Goal: Check status: Check status

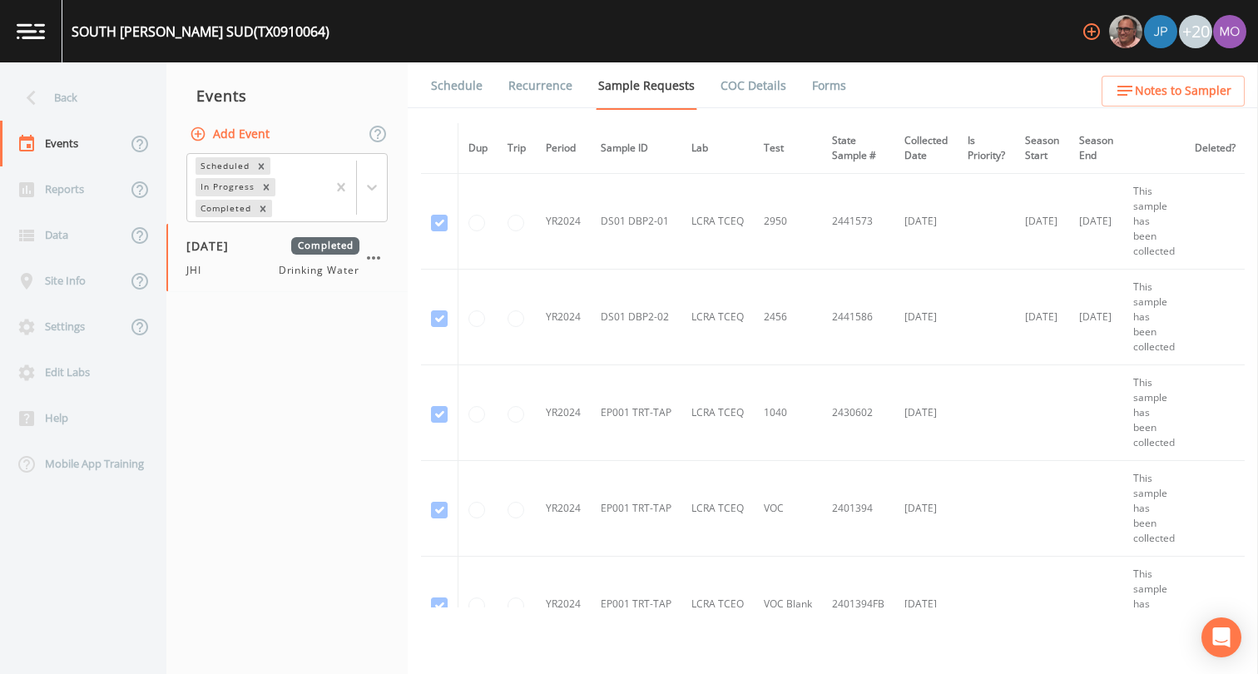
click at [100, 114] on div "Back" at bounding box center [75, 98] width 150 height 46
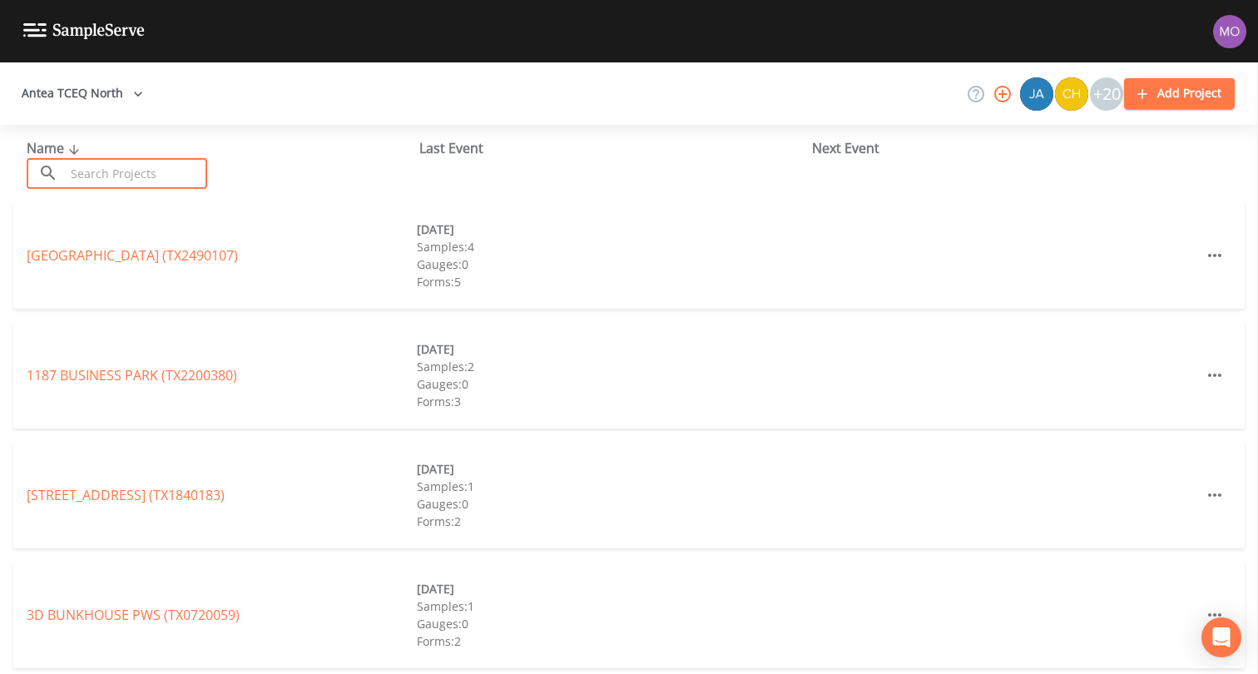
click at [136, 175] on input "text" at bounding box center [136, 173] width 142 height 31
paste input "TX2030006"
type input "TX2030006"
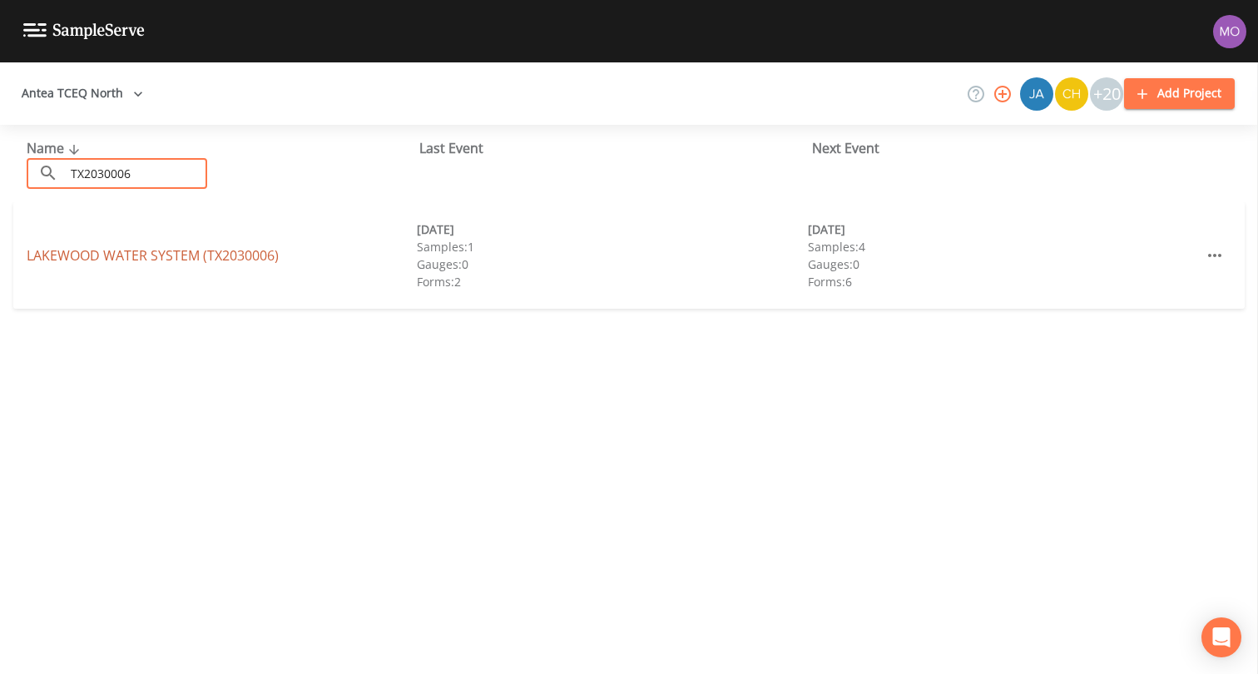
click at [79, 255] on link "LAKEWOOD WATER SYSTEM (TX2030006)" at bounding box center [153, 255] width 252 height 18
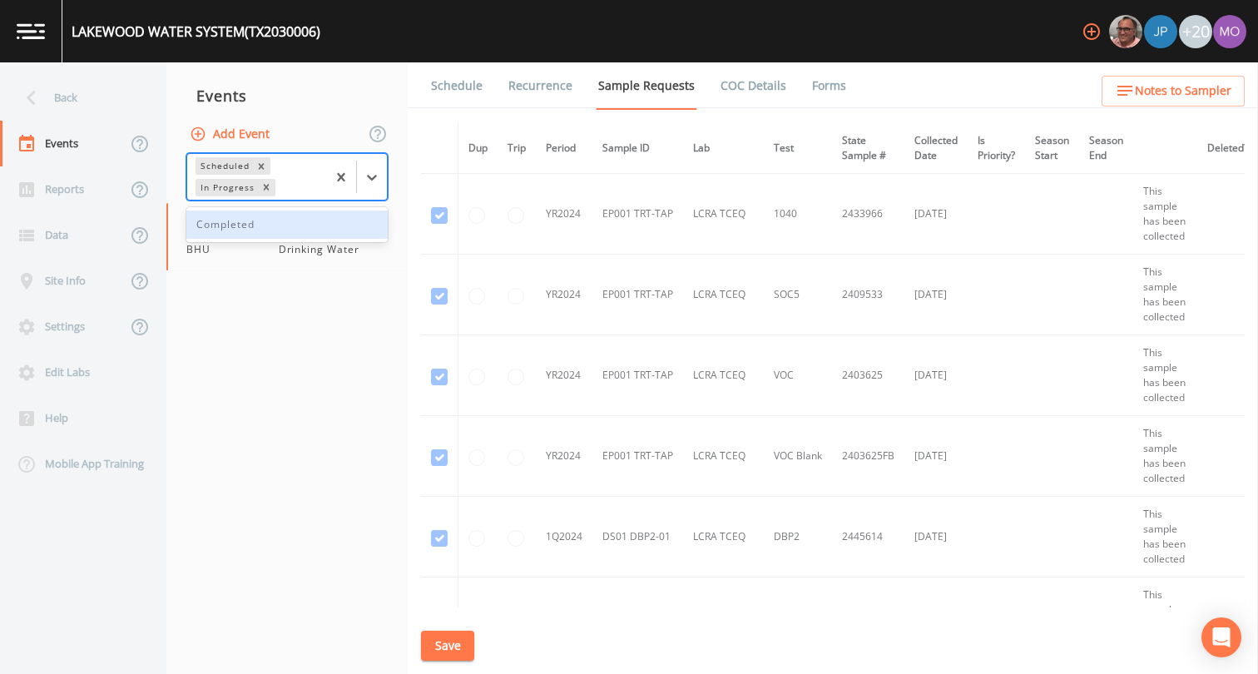
click at [227, 185] on div "In Progress" at bounding box center [226, 187] width 62 height 17
click at [231, 228] on div "Completed" at bounding box center [286, 224] width 201 height 28
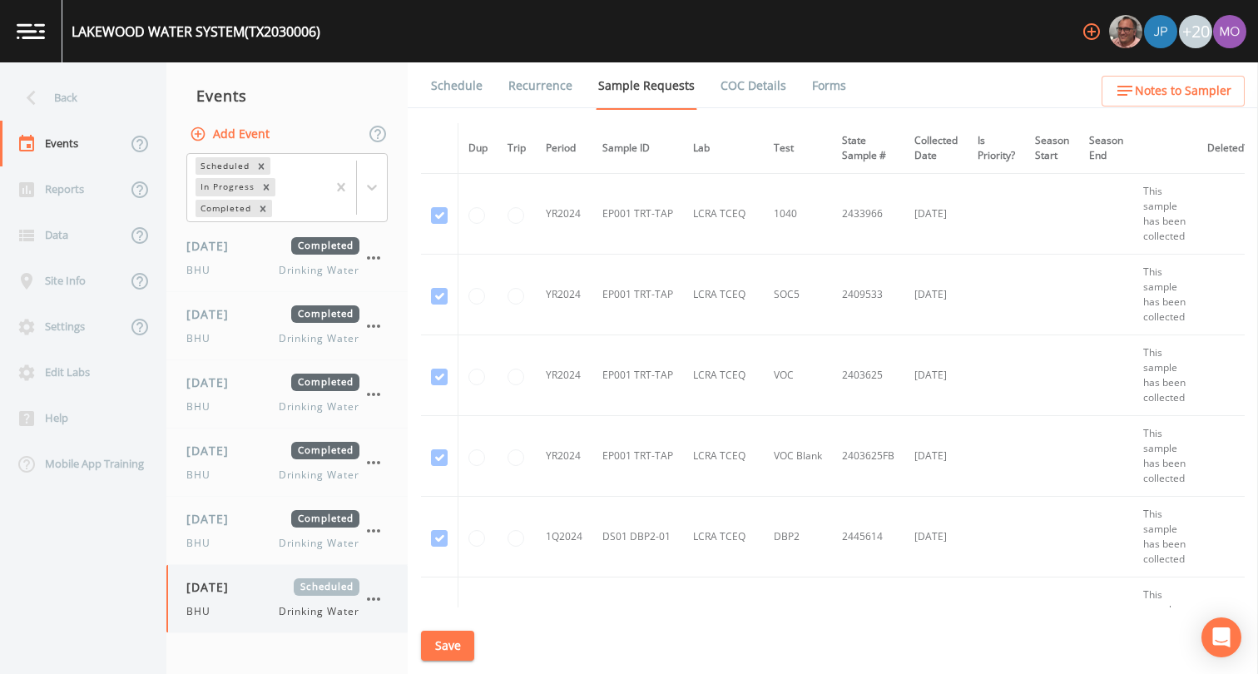
click at [251, 605] on div "BHU Drinking Water" at bounding box center [272, 611] width 173 height 15
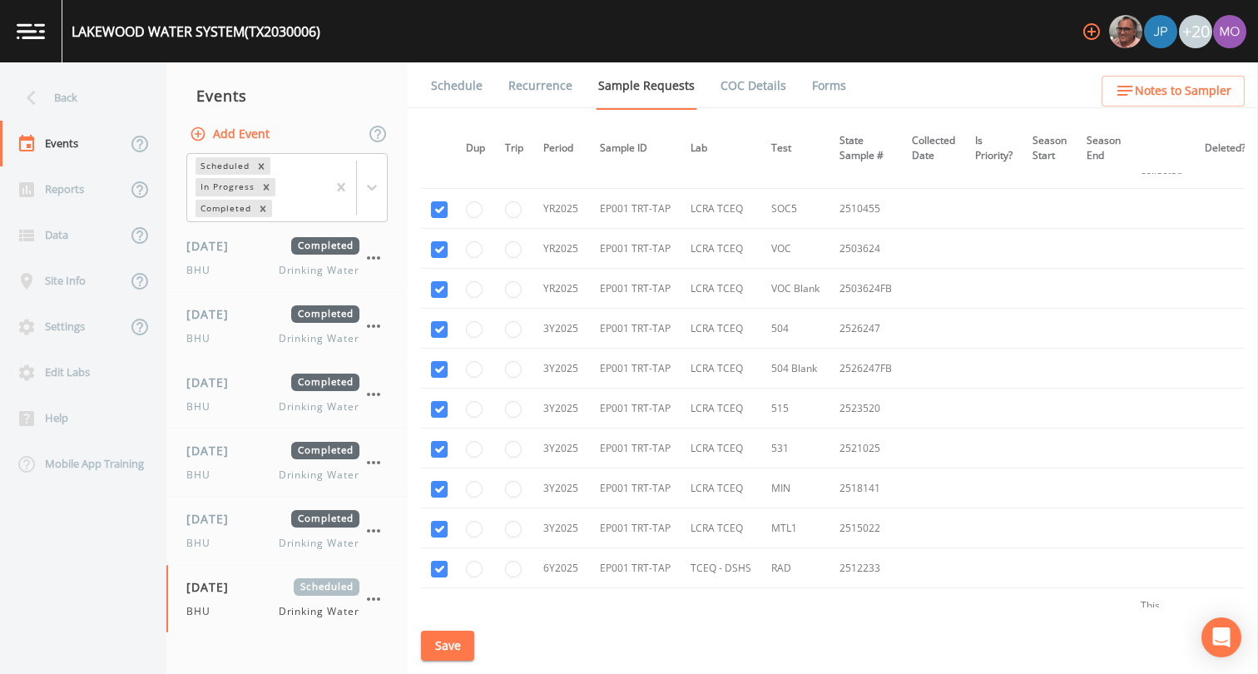
scroll to position [646, 2]
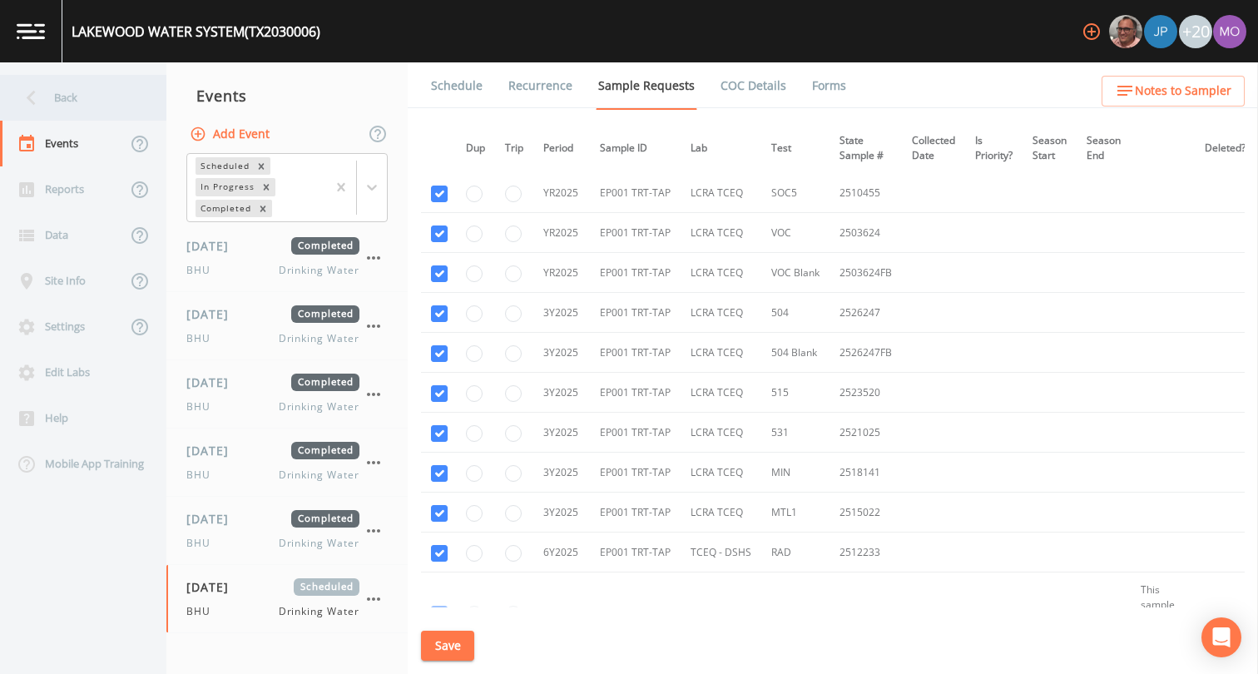
click at [88, 107] on div "Back" at bounding box center [75, 98] width 150 height 46
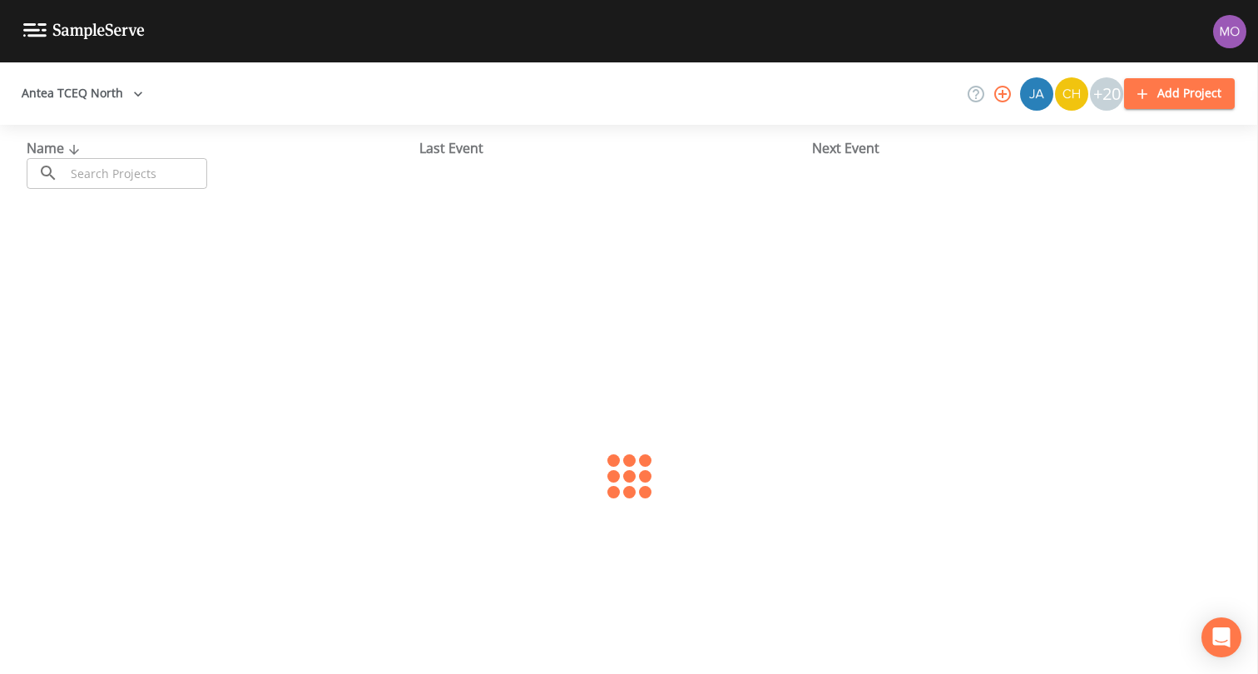
click at [116, 175] on input "text" at bounding box center [136, 173] width 142 height 31
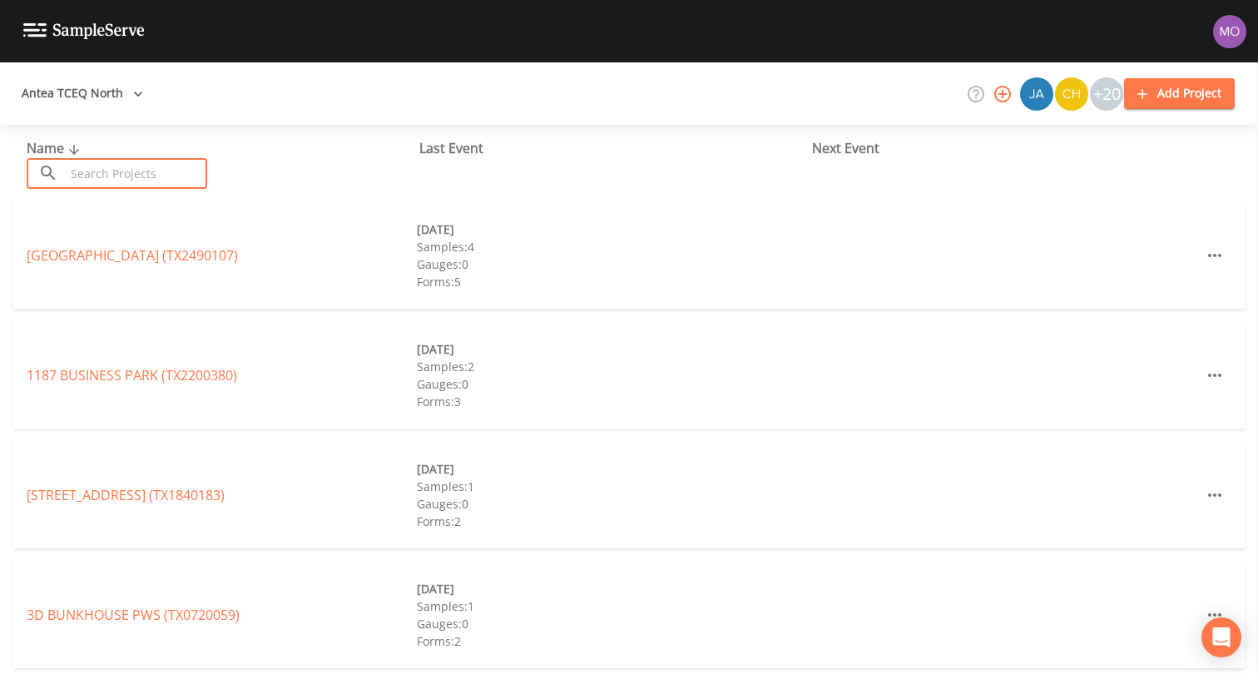
paste input "TX0610272"
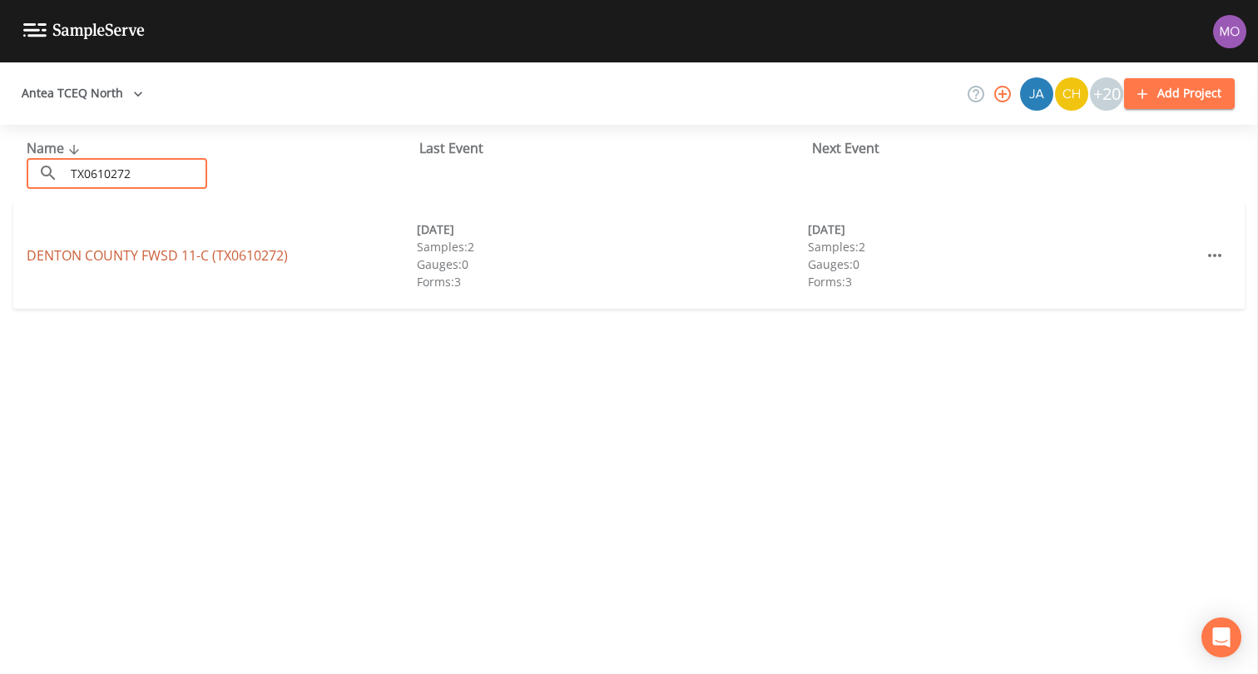
type input "TX0610272"
click at [116, 254] on link "[GEOGRAPHIC_DATA] FWSD 11-C (TX0610272)" at bounding box center [157, 255] width 261 height 18
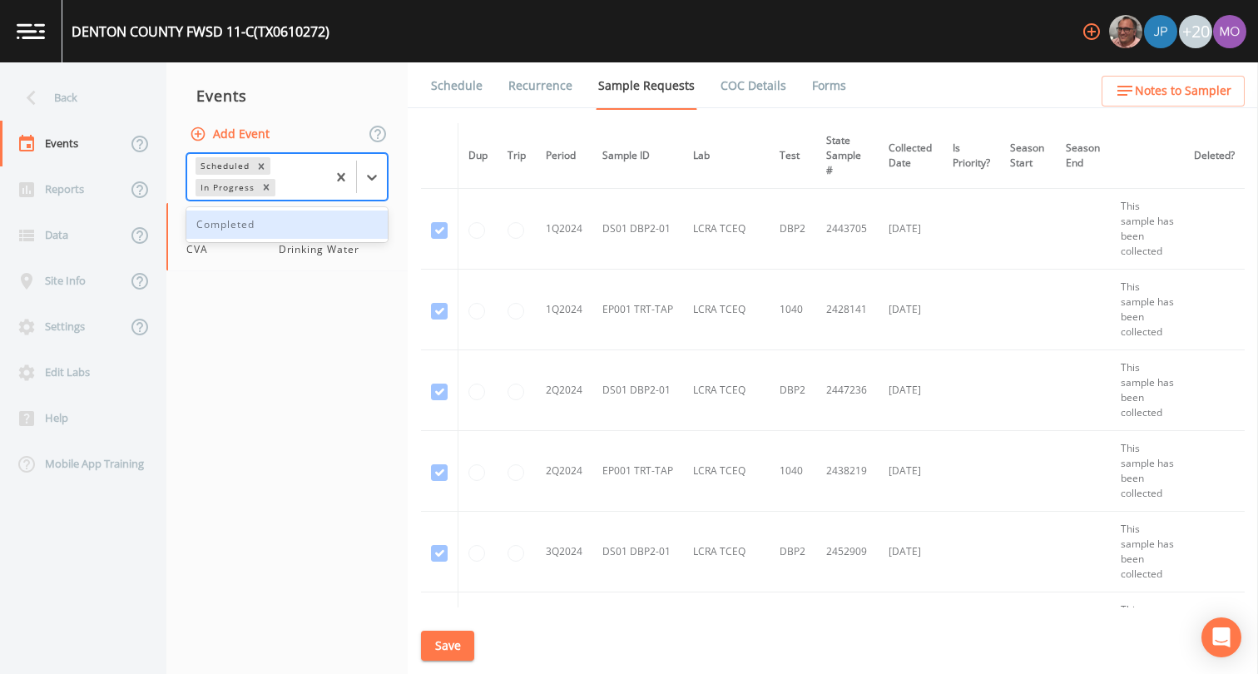
click at [231, 189] on div "In Progress" at bounding box center [226, 187] width 62 height 17
click at [249, 227] on div "Completed" at bounding box center [286, 224] width 201 height 28
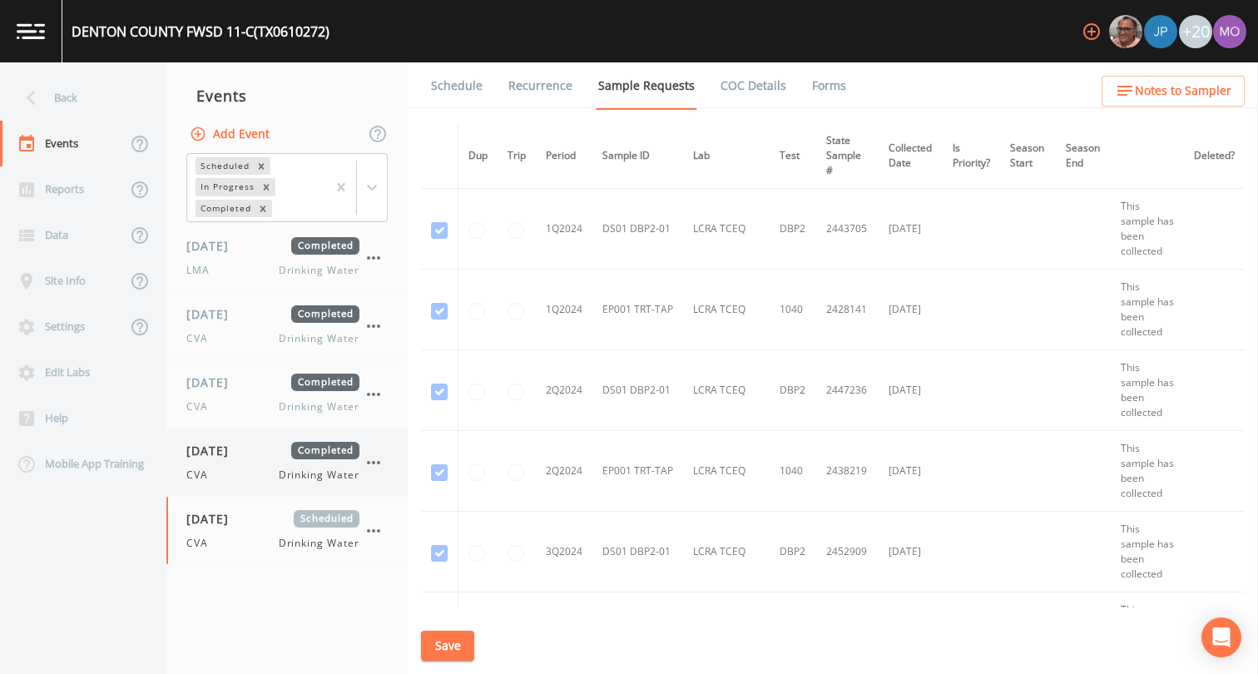
click at [257, 470] on div "CVA Drinking Water" at bounding box center [272, 474] width 173 height 15
click at [243, 464] on div "[DATE] Completed CVA Drinking Water" at bounding box center [272, 462] width 173 height 41
click at [234, 465] on div "[DATE] Completed CVA Drinking Water" at bounding box center [272, 462] width 173 height 41
click at [819, 95] on link "Forms" at bounding box center [828, 85] width 39 height 47
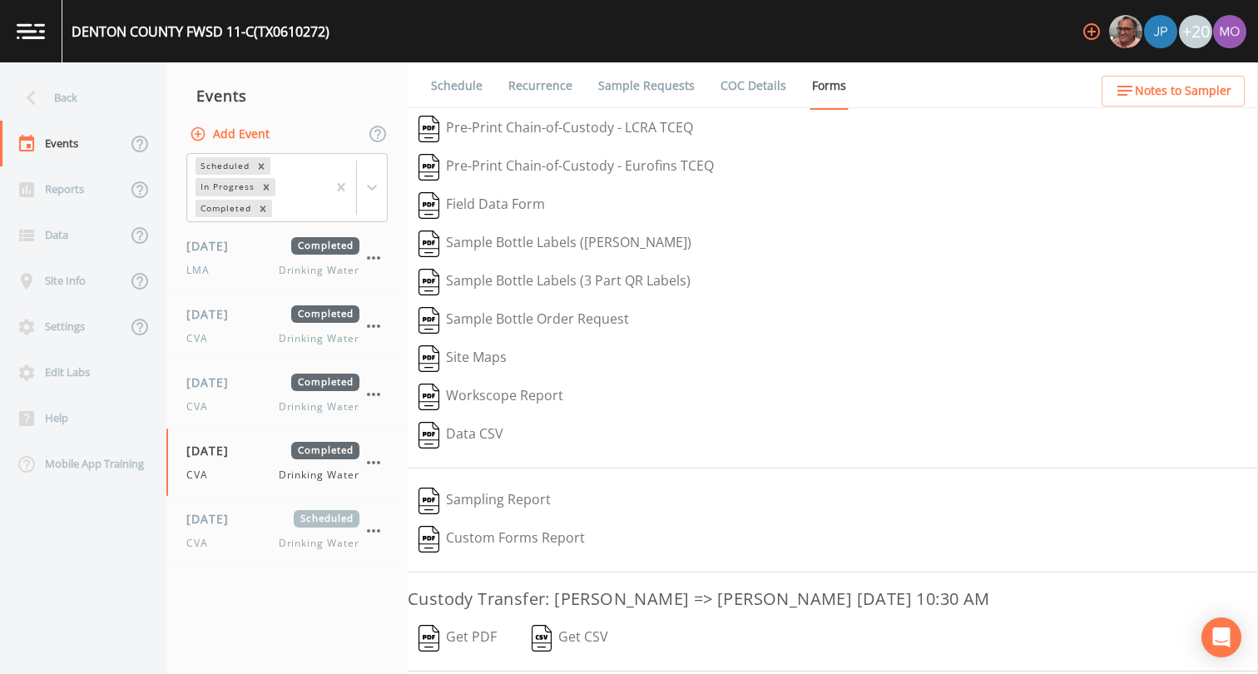
click at [445, 639] on button "Get PDF" at bounding box center [458, 638] width 100 height 38
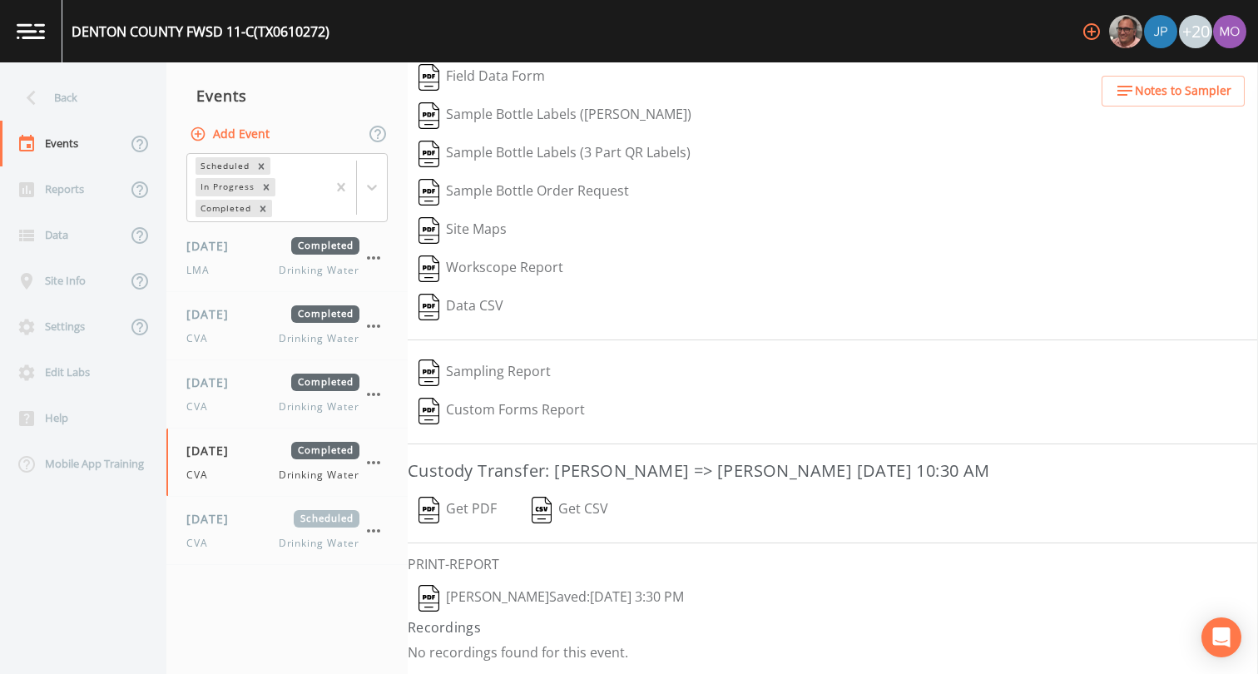
click at [432, 606] on img "button" at bounding box center [428, 598] width 21 height 27
click at [240, 382] on span "[DATE]" at bounding box center [213, 381] width 54 height 17
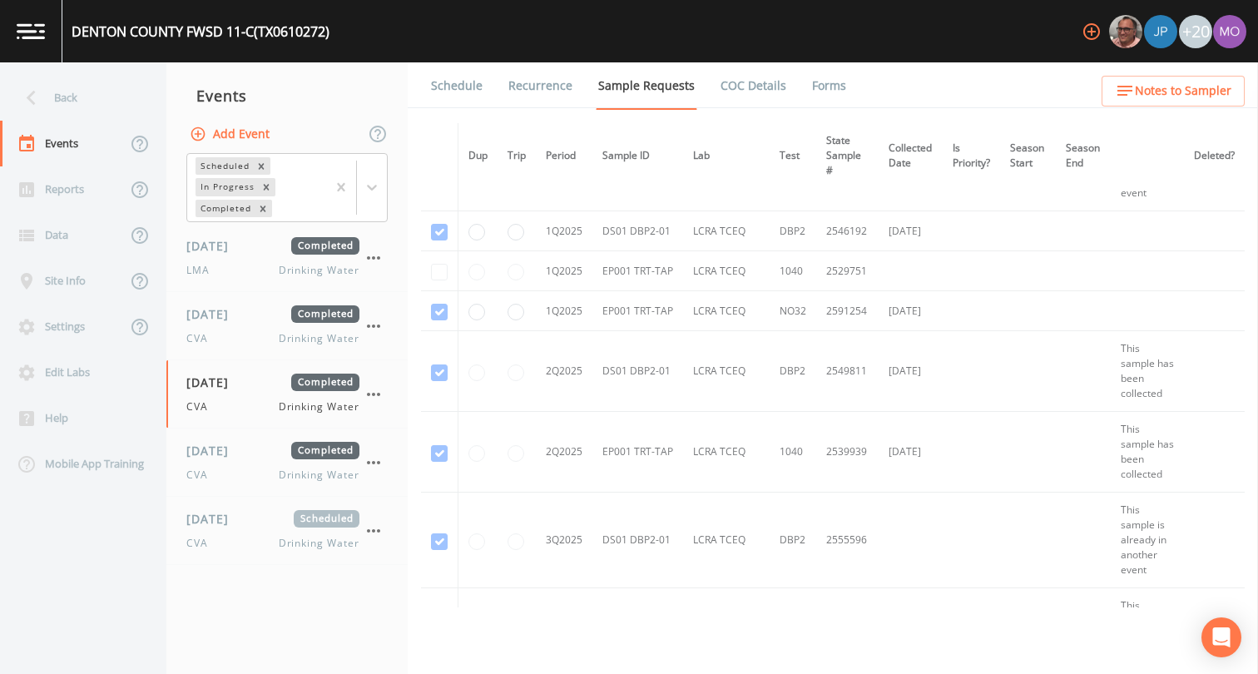
scroll to position [1164, 0]
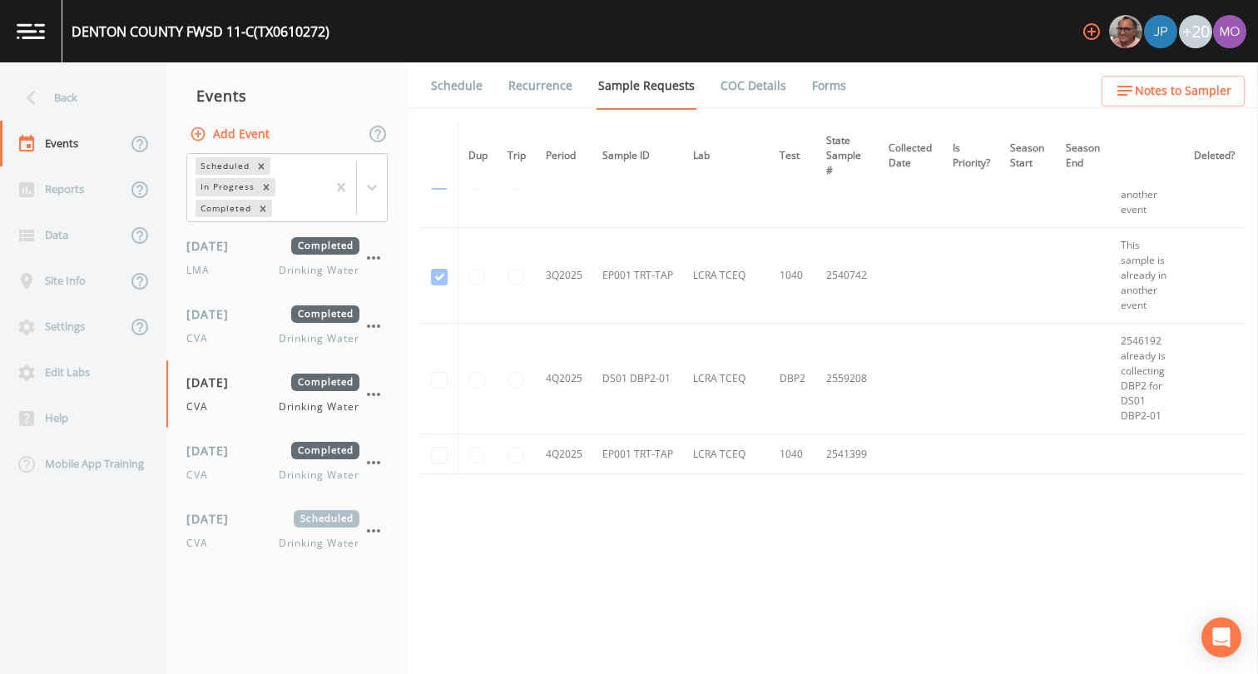
click at [817, 87] on link "Forms" at bounding box center [828, 85] width 39 height 47
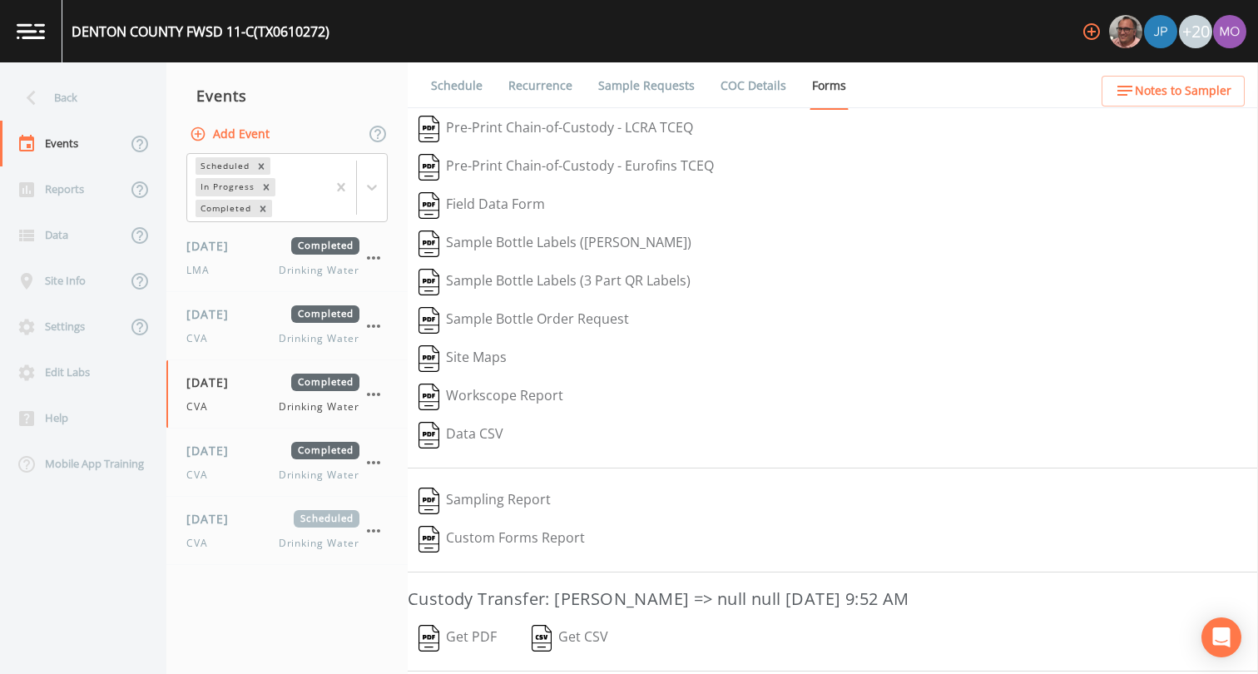
scroll to position [326, 0]
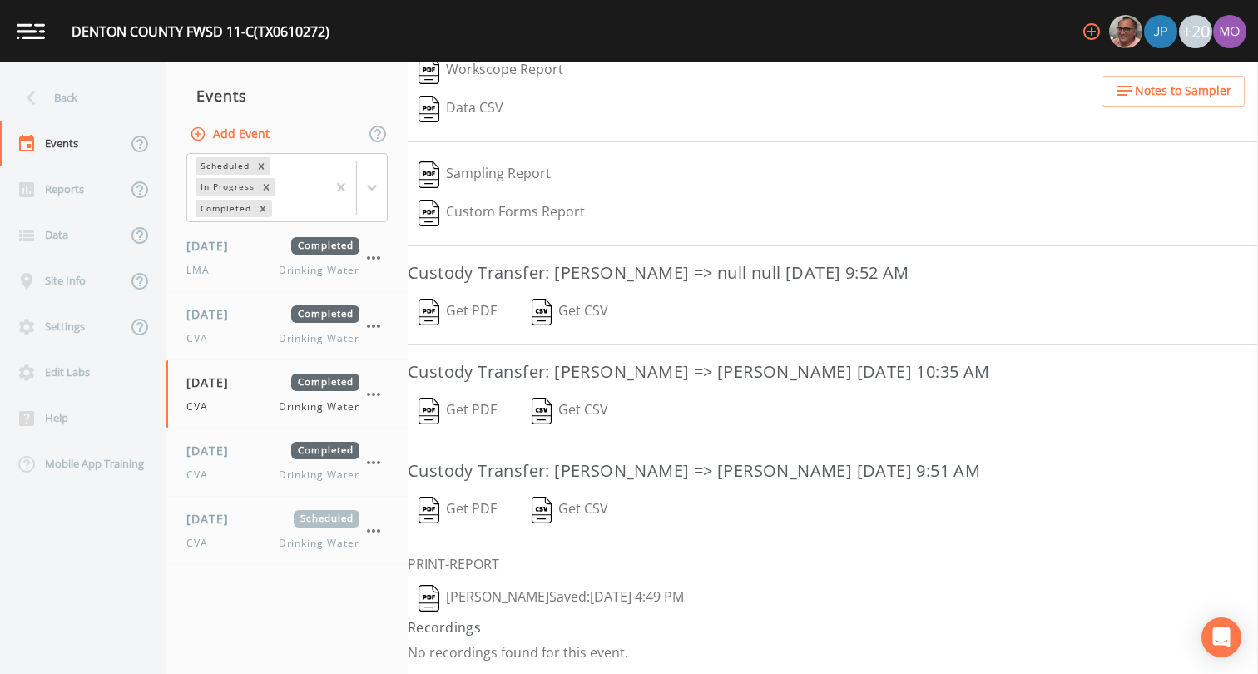
click at [418, 600] on img "button" at bounding box center [428, 598] width 21 height 27
click at [232, 543] on div "CVA Drinking Water" at bounding box center [272, 543] width 173 height 15
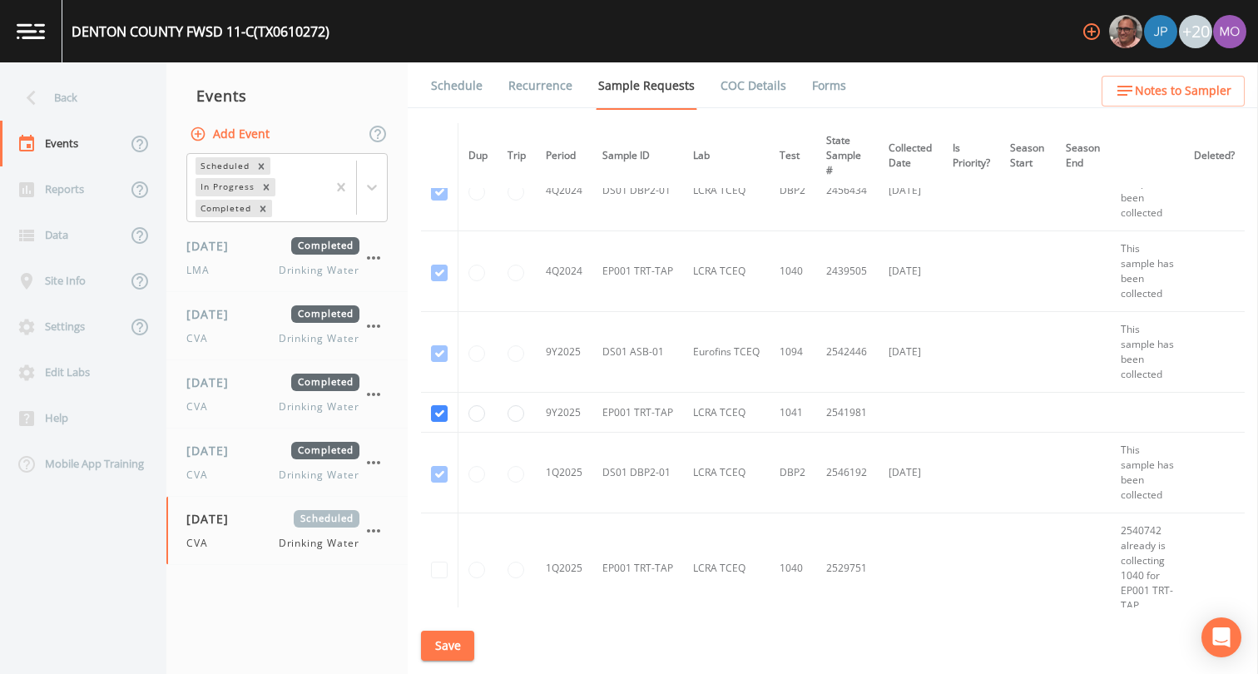
scroll to position [521, 0]
click at [430, 417] on td at bounding box center [439, 414] width 37 height 40
click at [439, 416] on input "checkbox" at bounding box center [439, 415] width 17 height 17
checkbox input "false"
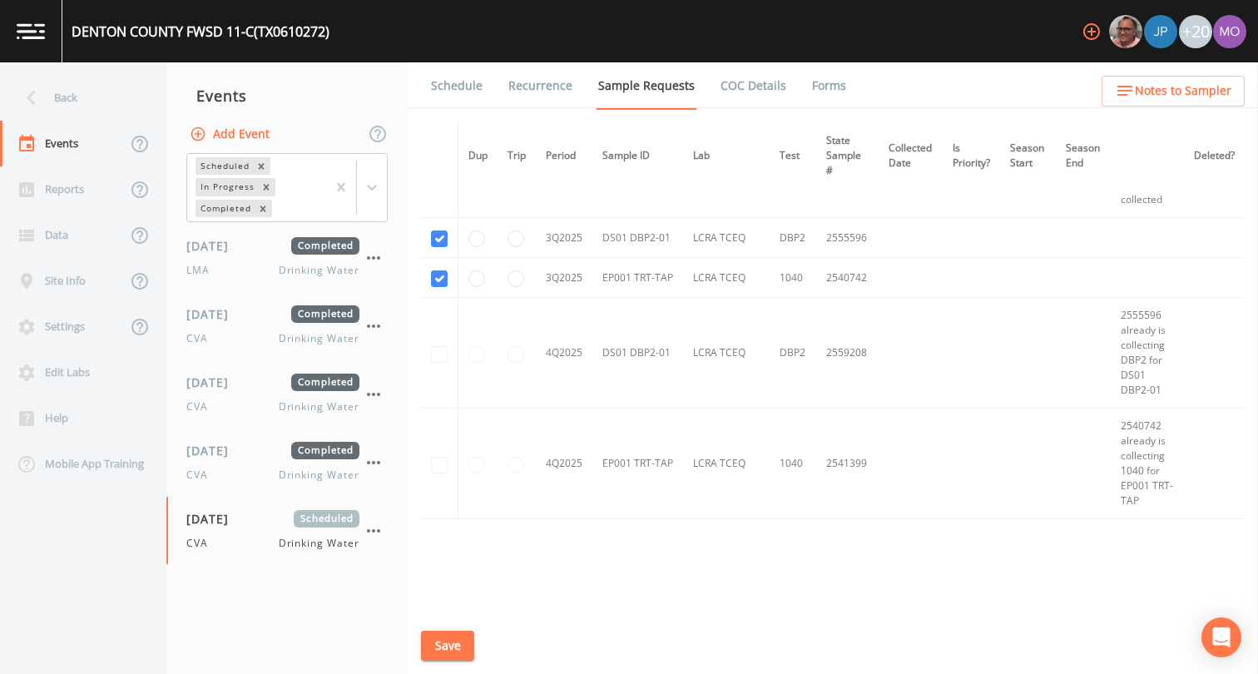
scroll to position [1158, 0]
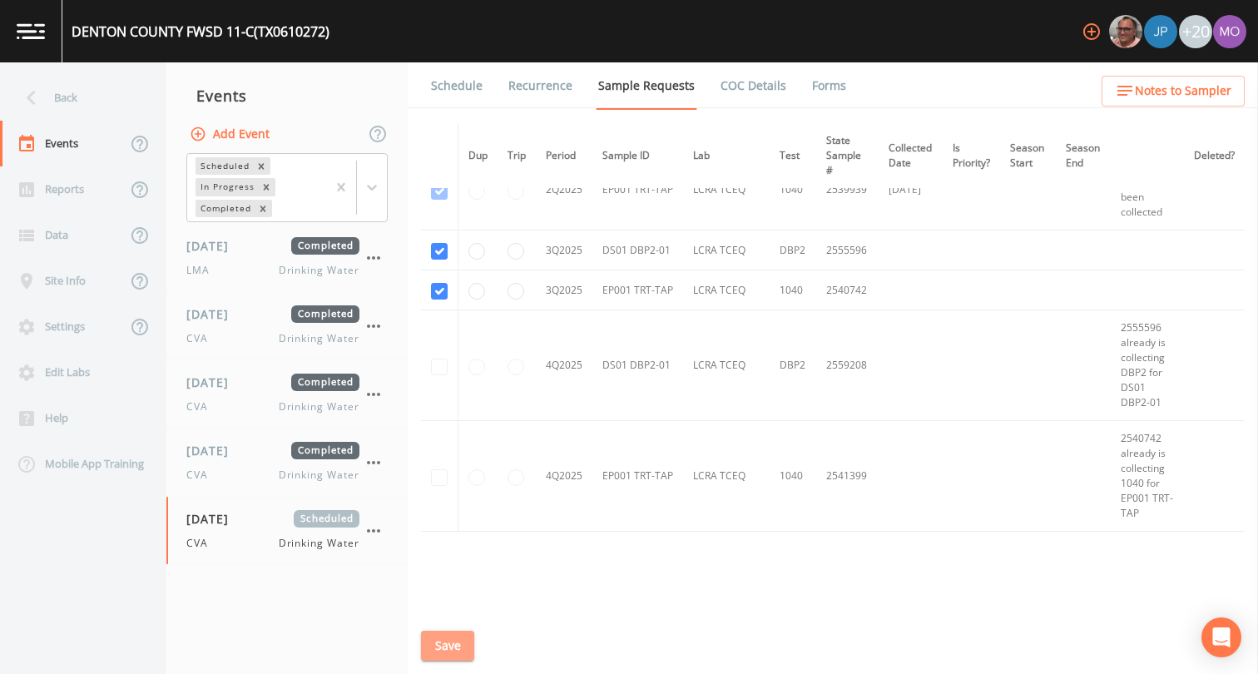
click at [442, 642] on button "Save" at bounding box center [447, 645] width 53 height 31
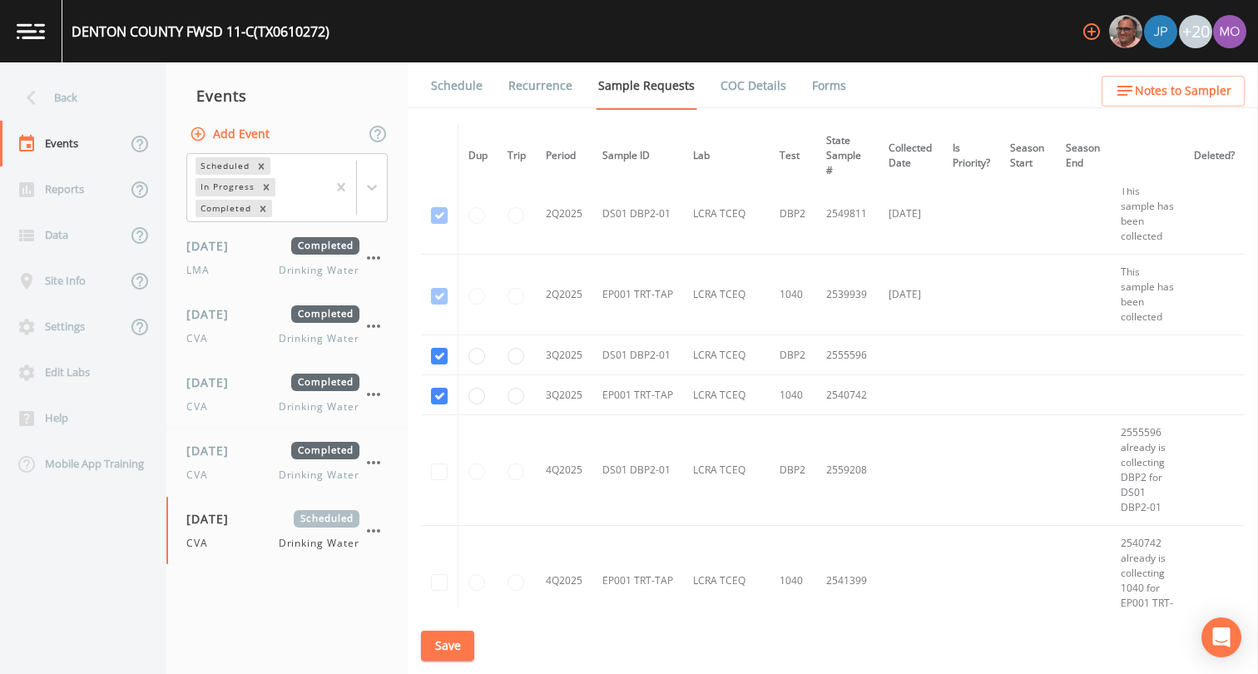
scroll to position [1215, 0]
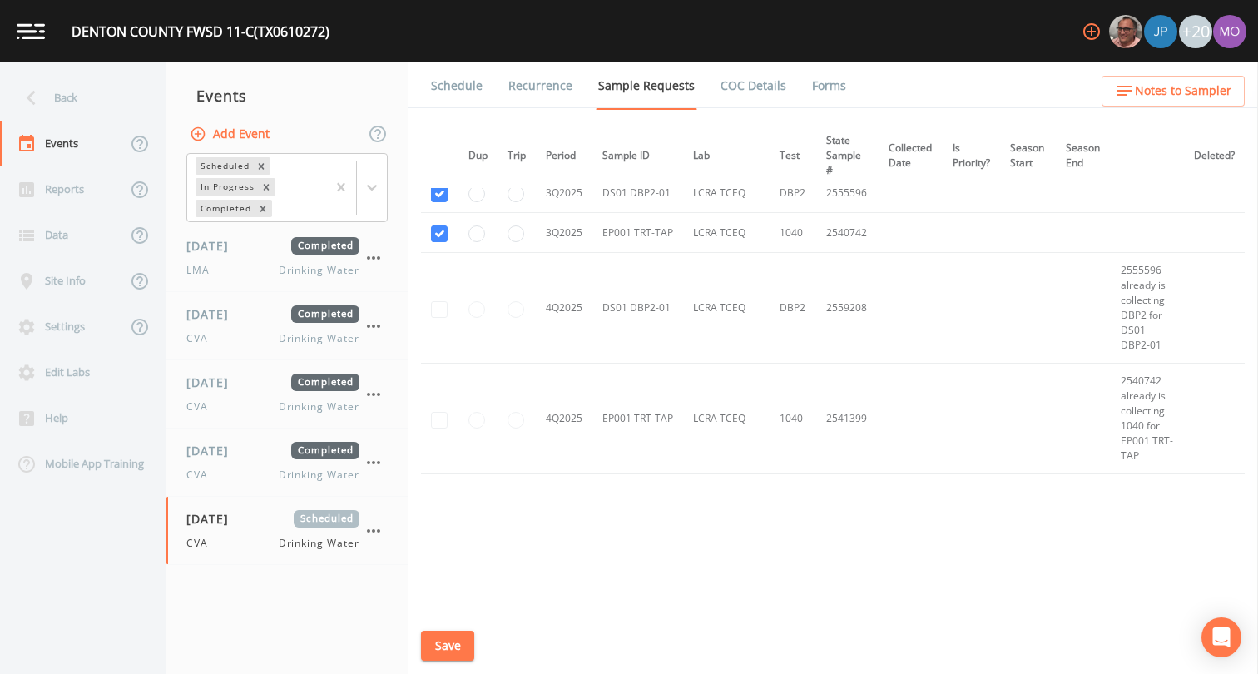
click at [456, 635] on button "Save" at bounding box center [447, 645] width 53 height 31
click at [89, 97] on div "Back" at bounding box center [75, 98] width 150 height 46
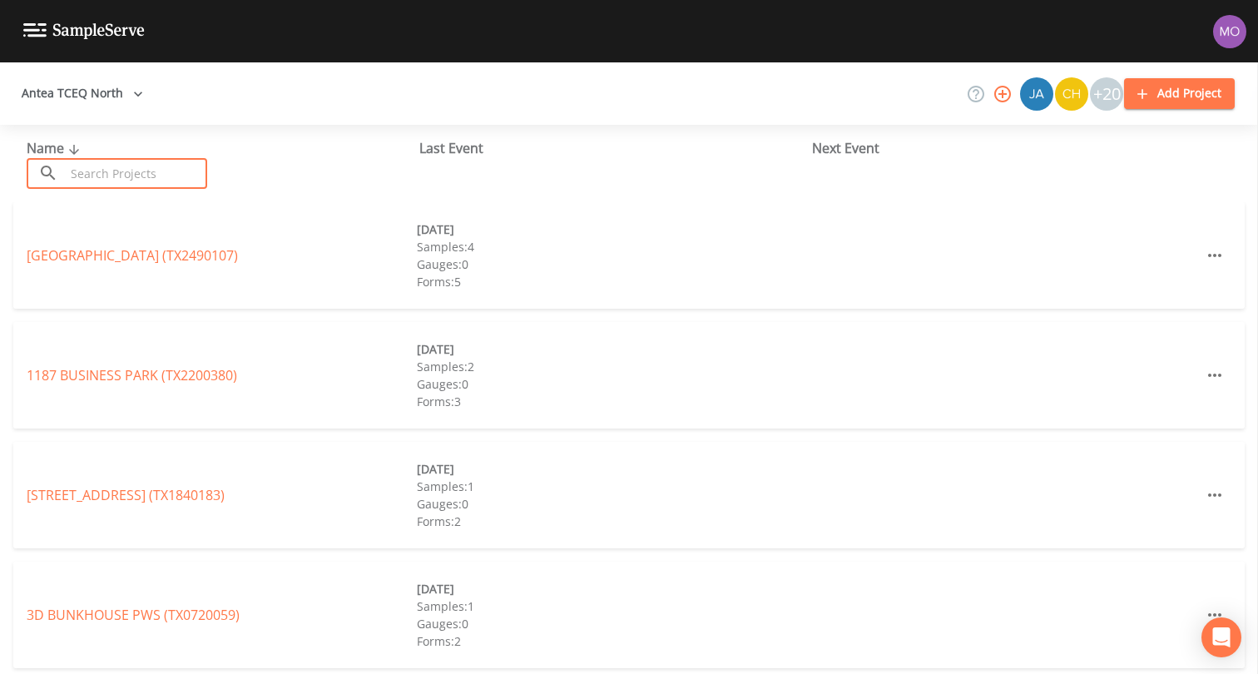
click at [105, 171] on input "text" at bounding box center [136, 173] width 142 height 31
paste input "TX2030006"
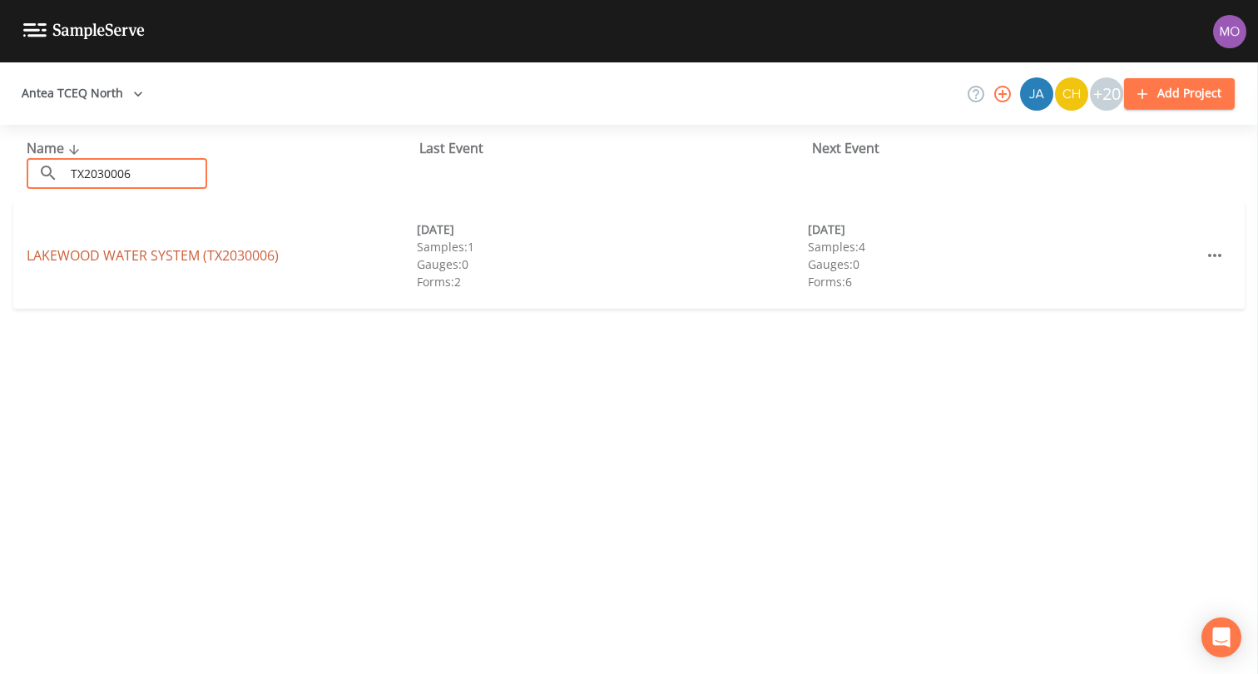
type input "TX2030006"
click at [130, 253] on link "LAKEWOOD WATER SYSTEM (TX2030006)" at bounding box center [153, 255] width 252 height 18
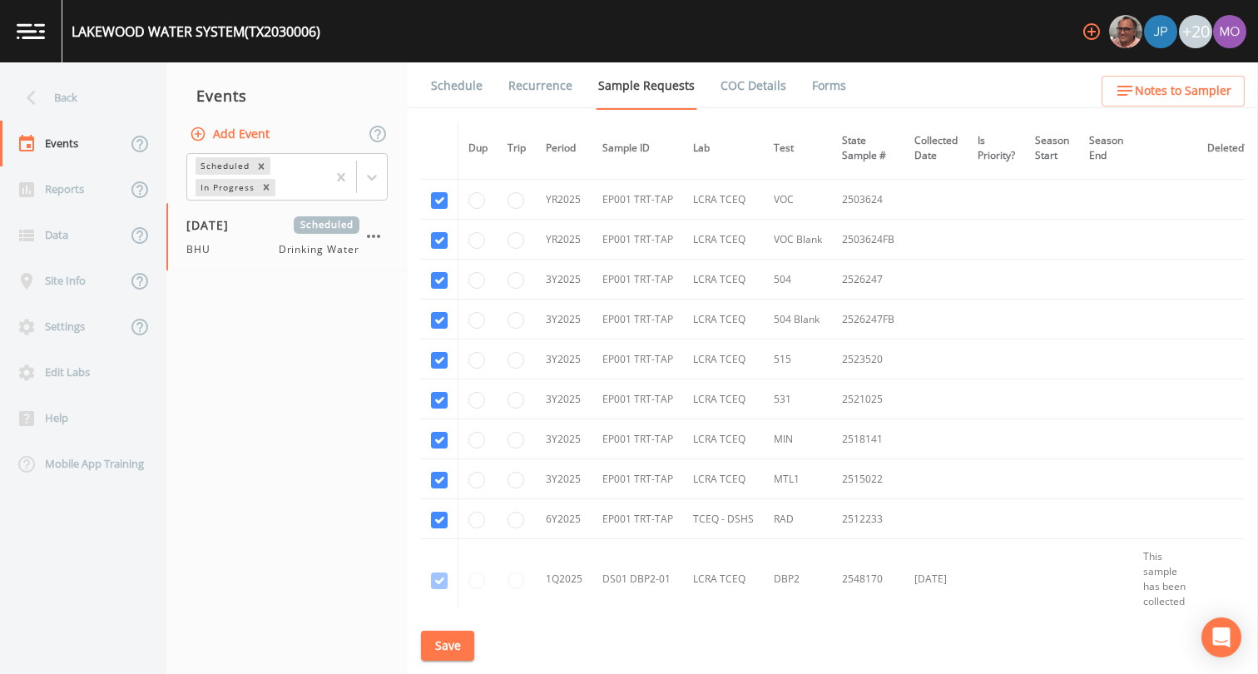
scroll to position [683, 0]
